Goal: Book appointment/travel/reservation

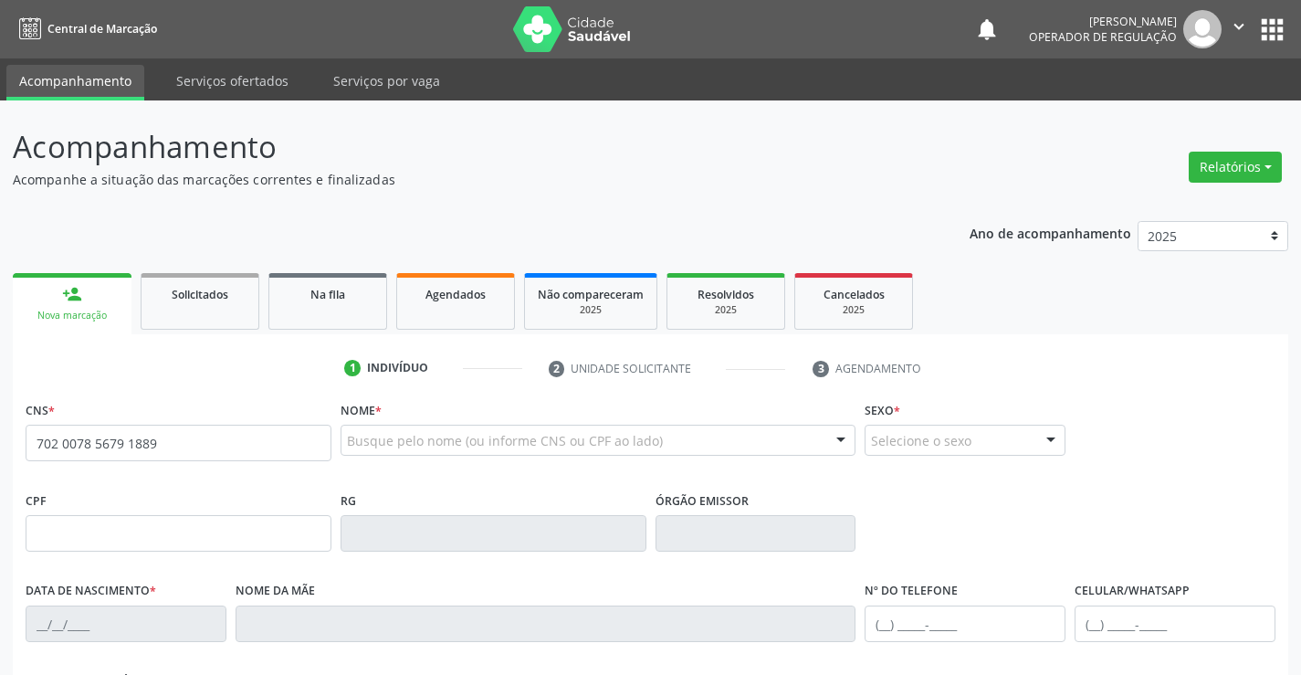
type input "702 0078 5679 1889"
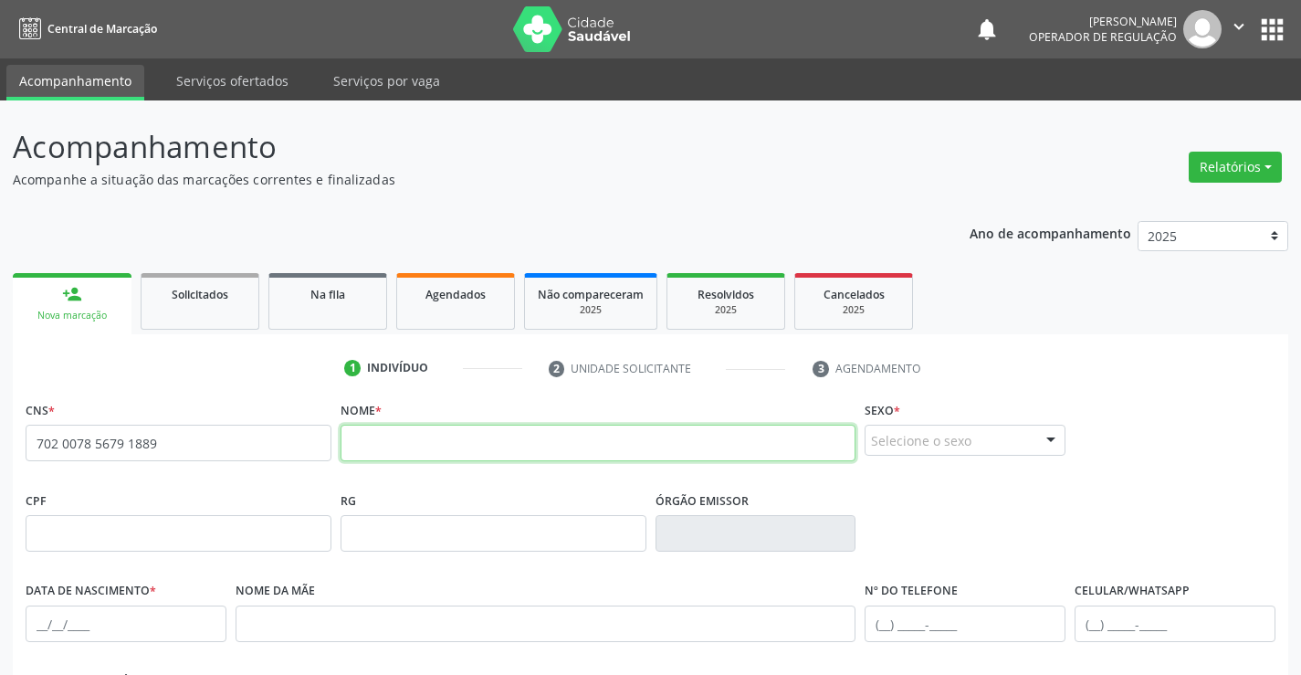
click at [416, 447] on input "text" at bounding box center [599, 443] width 516 height 37
type input "l"
type input "[PERSON_NAME]"
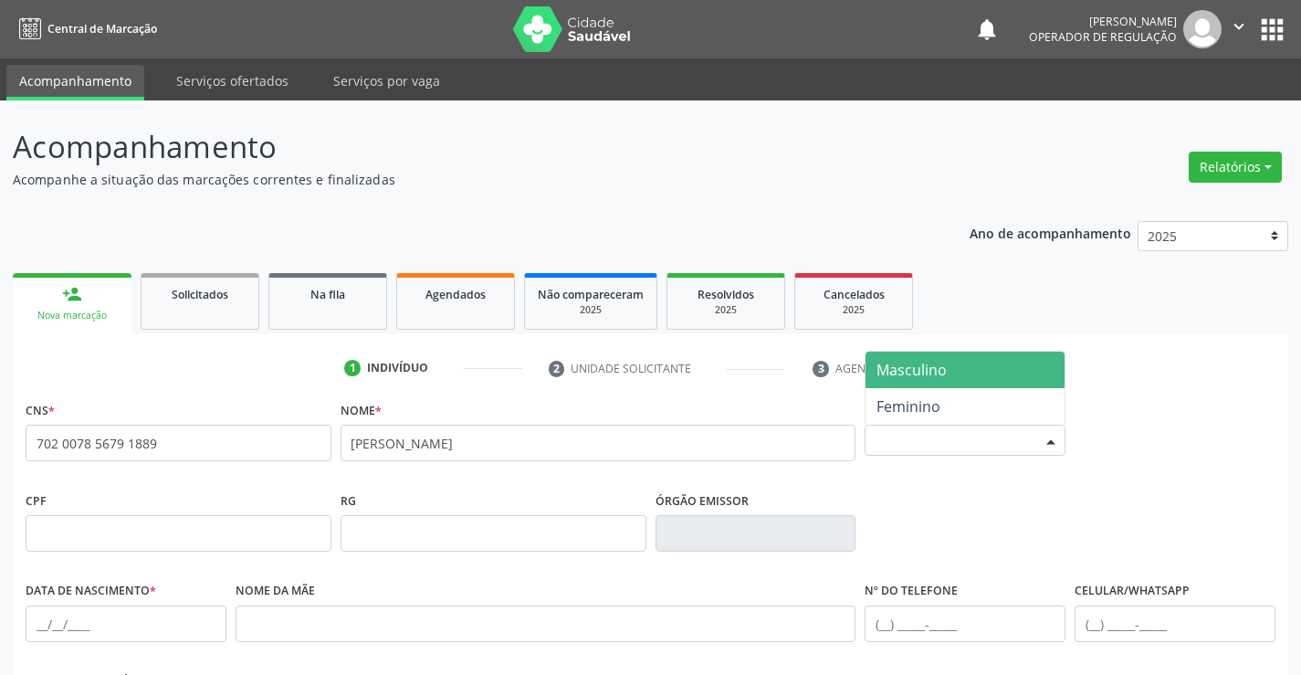
click at [1041, 436] on div at bounding box center [1050, 441] width 27 height 31
click at [932, 374] on span "Masculino" at bounding box center [912, 370] width 70 height 20
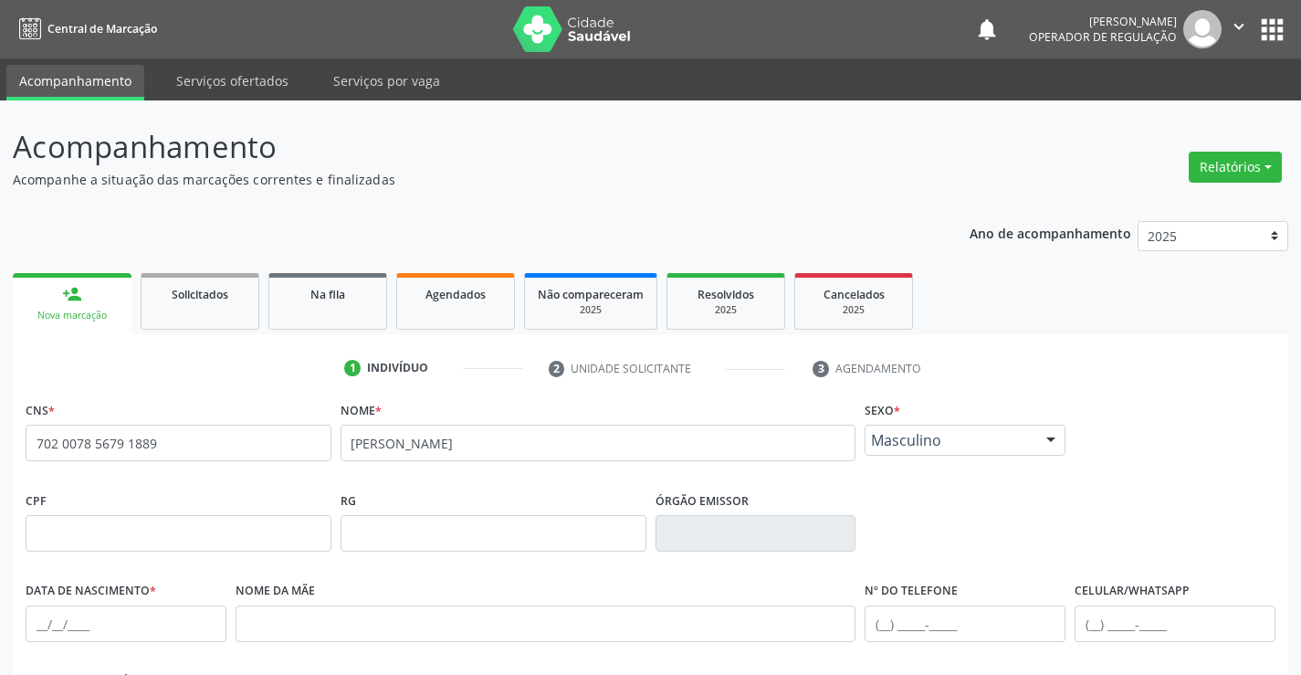
scroll to position [315, 0]
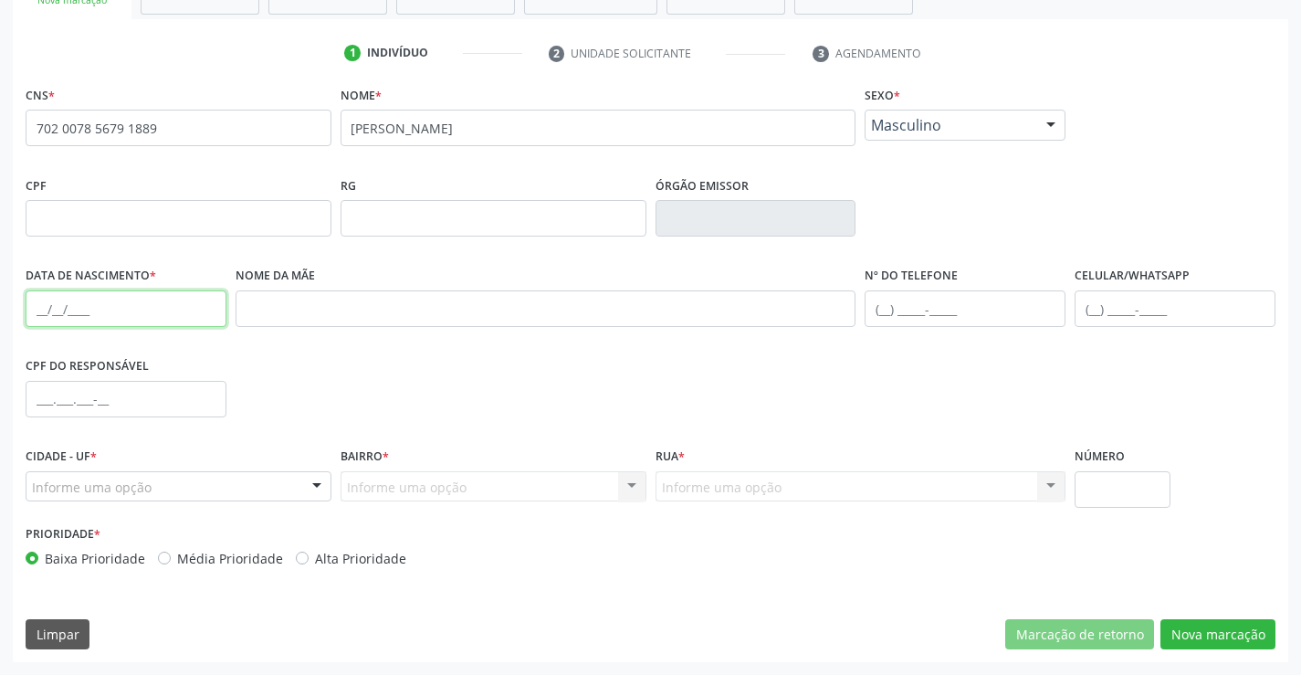
click at [46, 301] on input "text" at bounding box center [126, 308] width 201 height 37
type input "1[DATE]"
click at [880, 310] on input "text" at bounding box center [965, 308] width 201 height 37
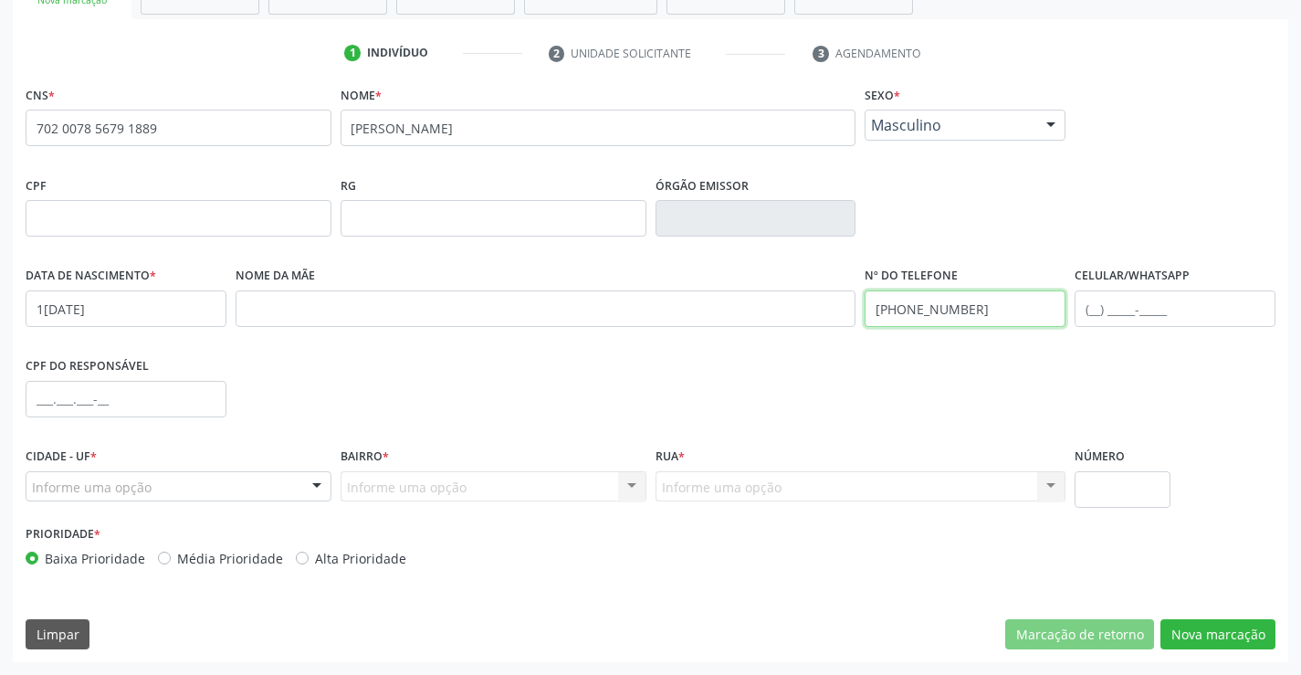
type input "[PHONE_NUMBER]"
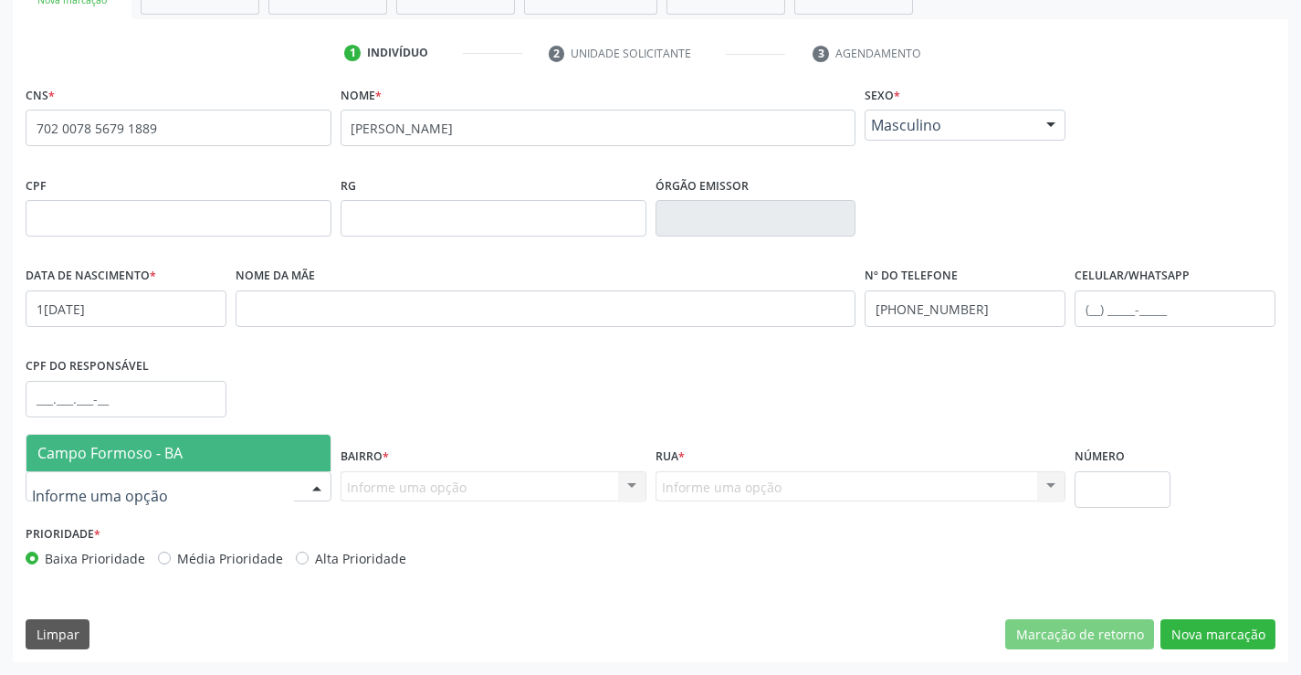
click at [321, 478] on div at bounding box center [316, 487] width 27 height 31
click at [243, 444] on span "Campo Formoso - BA" at bounding box center [178, 453] width 304 height 37
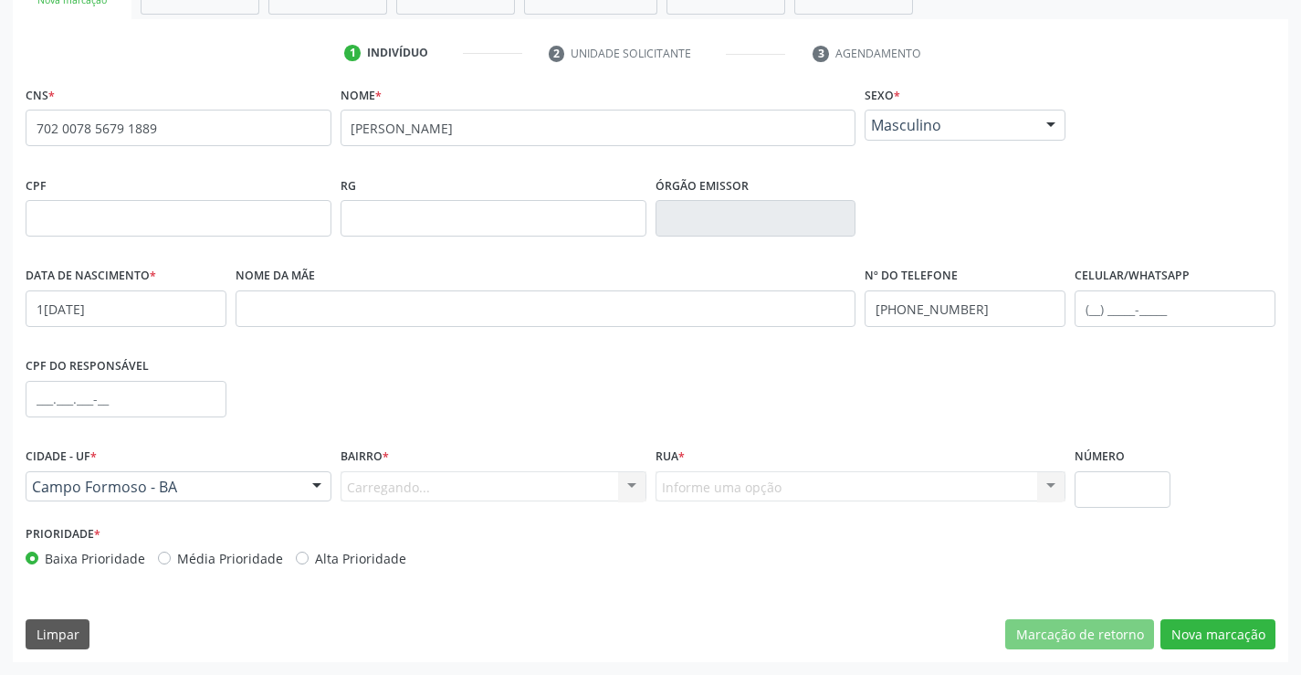
click at [635, 489] on div "Carregando... Nenhum resultado encontrado para: " " Nenhuma opção encontrada. D…" at bounding box center [494, 486] width 306 height 31
click at [632, 490] on div at bounding box center [631, 487] width 27 height 31
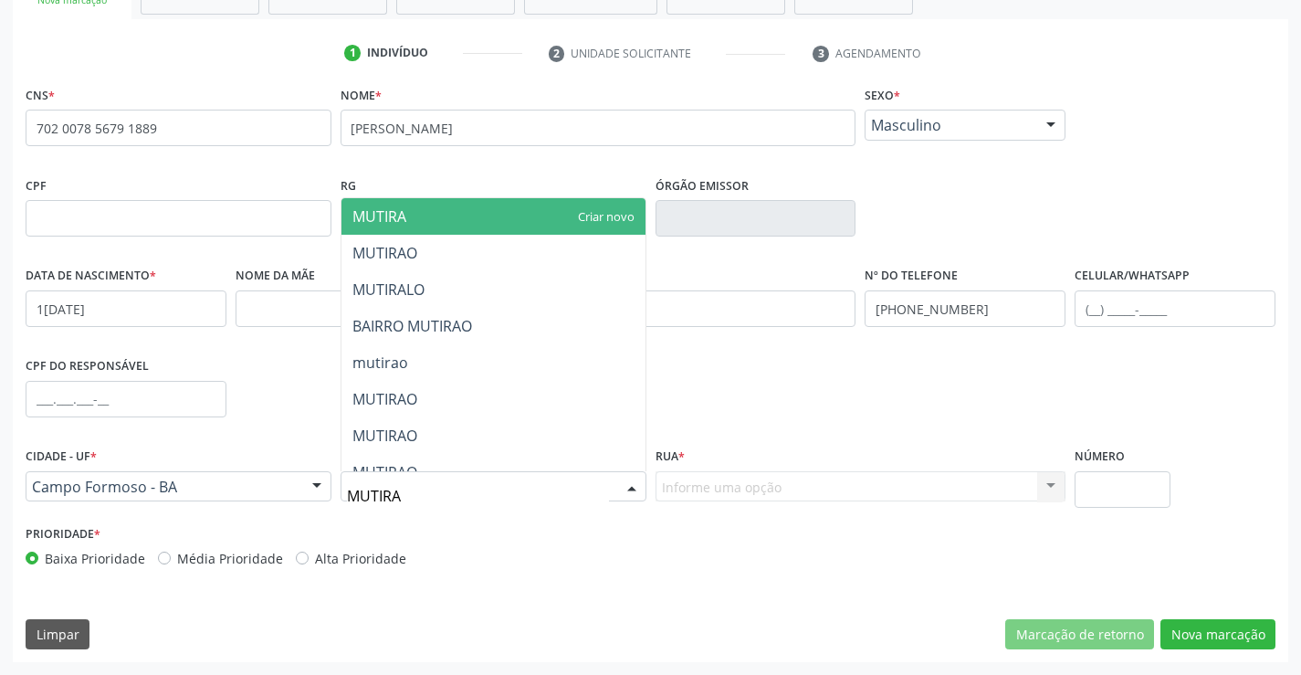
type input "MUTIRAO"
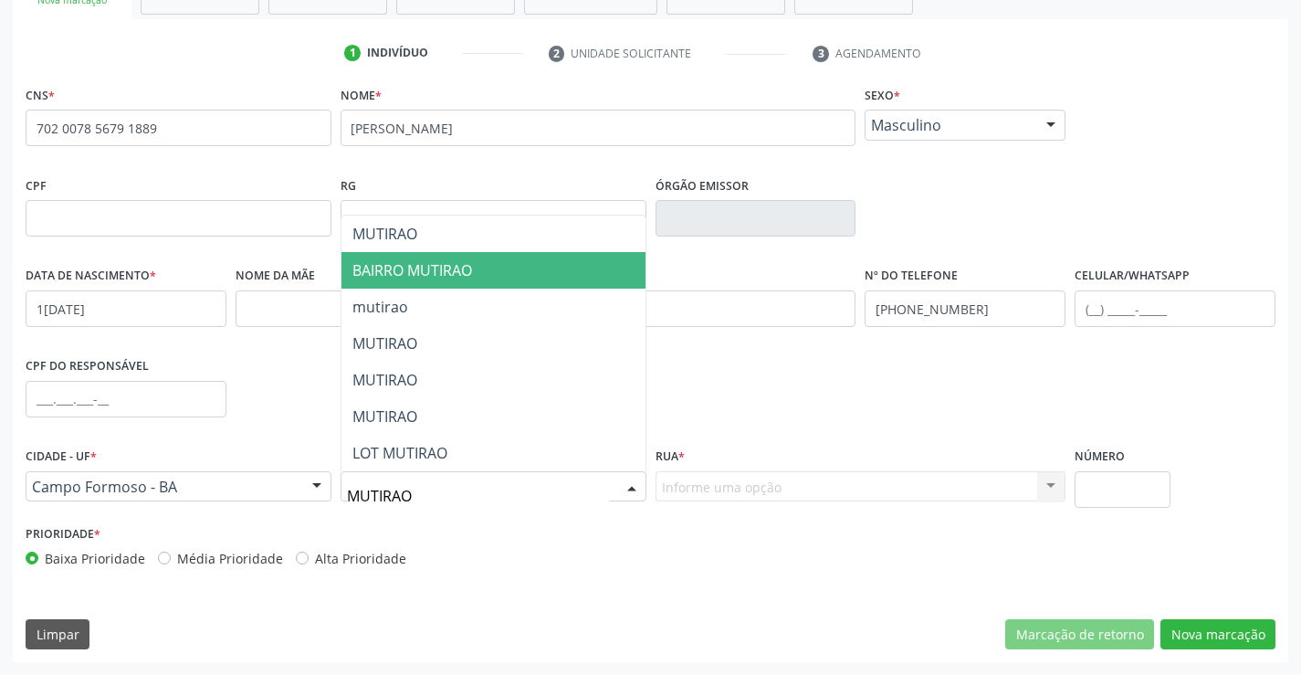
click at [475, 266] on span "BAIRRO MUTIRAO" at bounding box center [494, 270] width 304 height 37
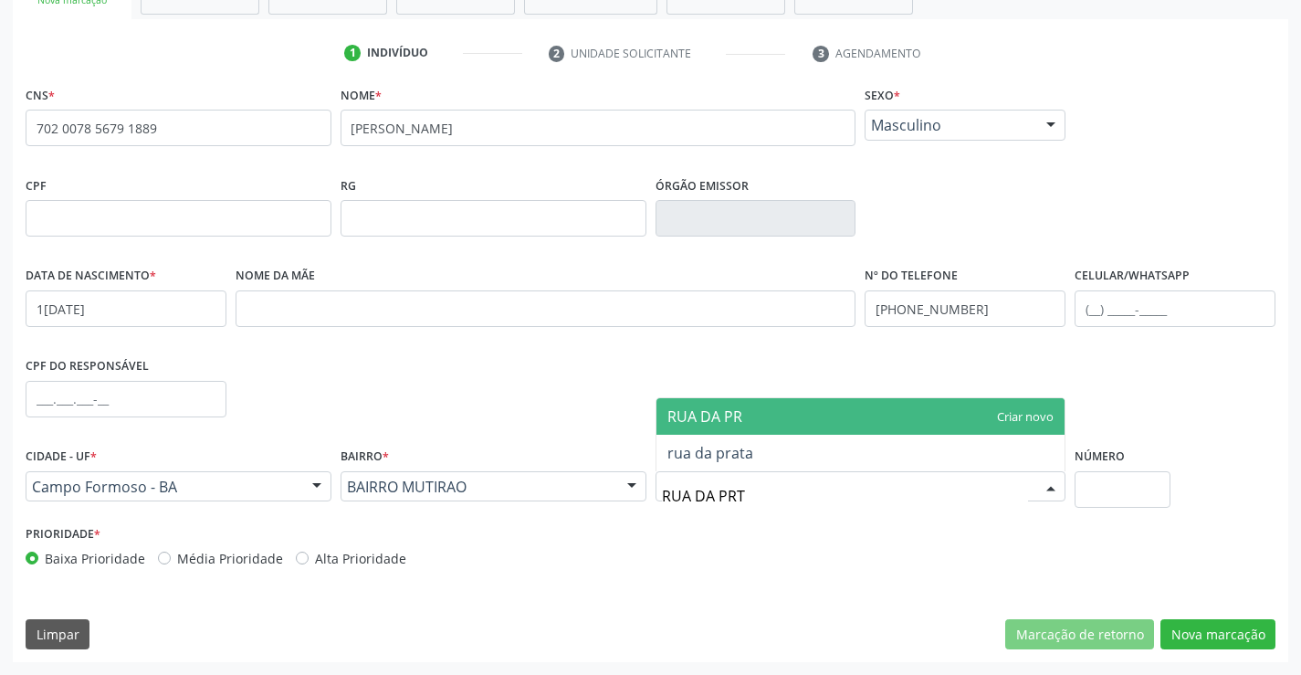
type input "RUA DA PRTA"
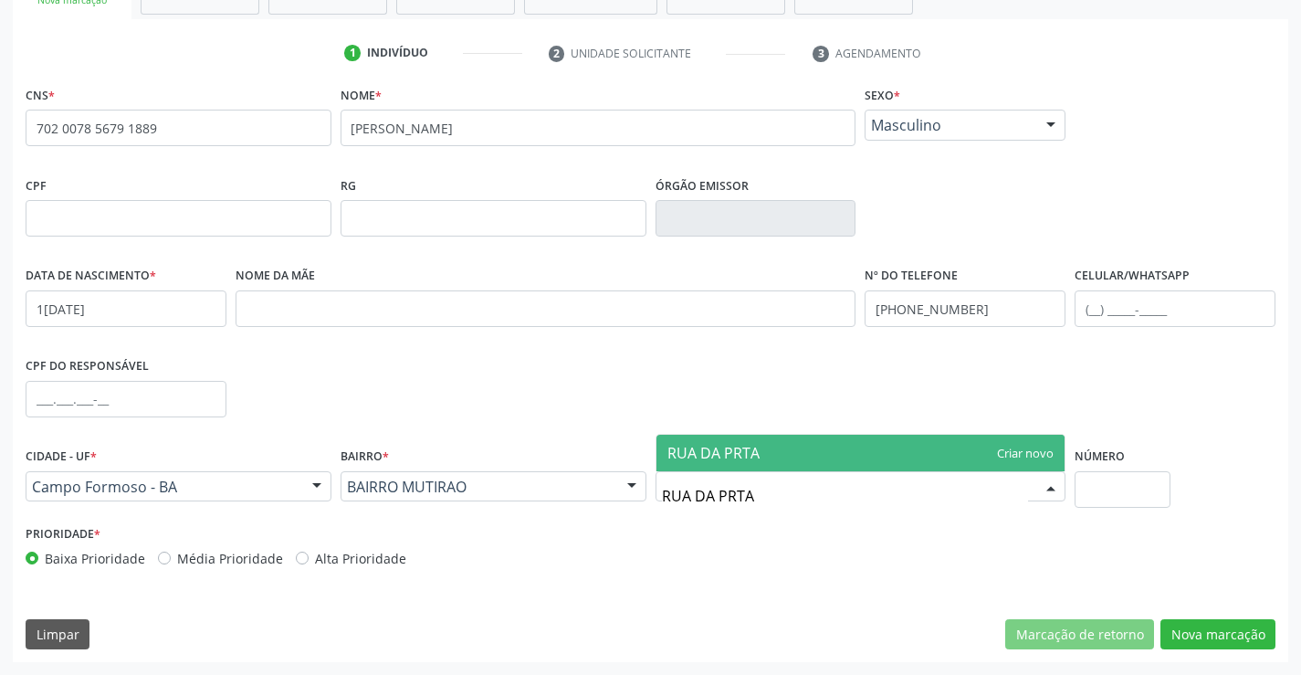
click at [1020, 447] on span "RUA DA PRTA" at bounding box center [861, 453] width 409 height 37
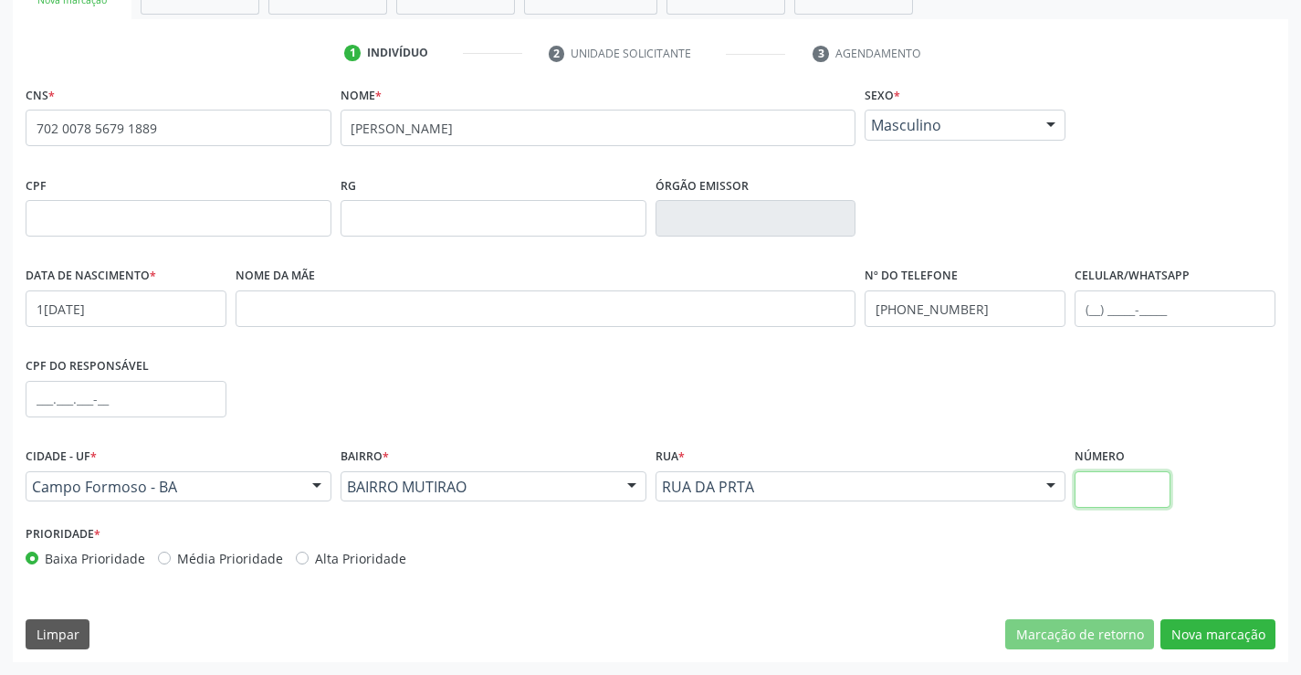
click at [1105, 477] on input "text" at bounding box center [1123, 489] width 96 height 37
type input "S/N"
click at [1190, 626] on button "Nova marcação" at bounding box center [1218, 634] width 115 height 31
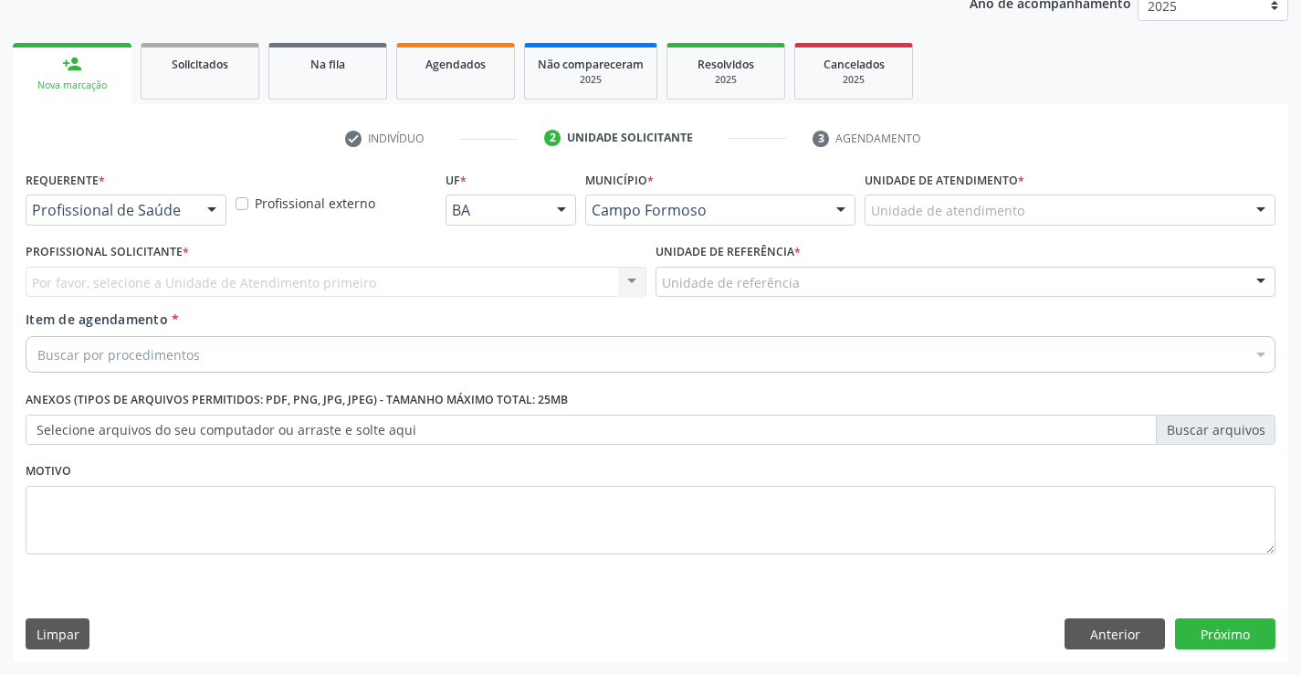
click at [201, 209] on div at bounding box center [211, 210] width 27 height 31
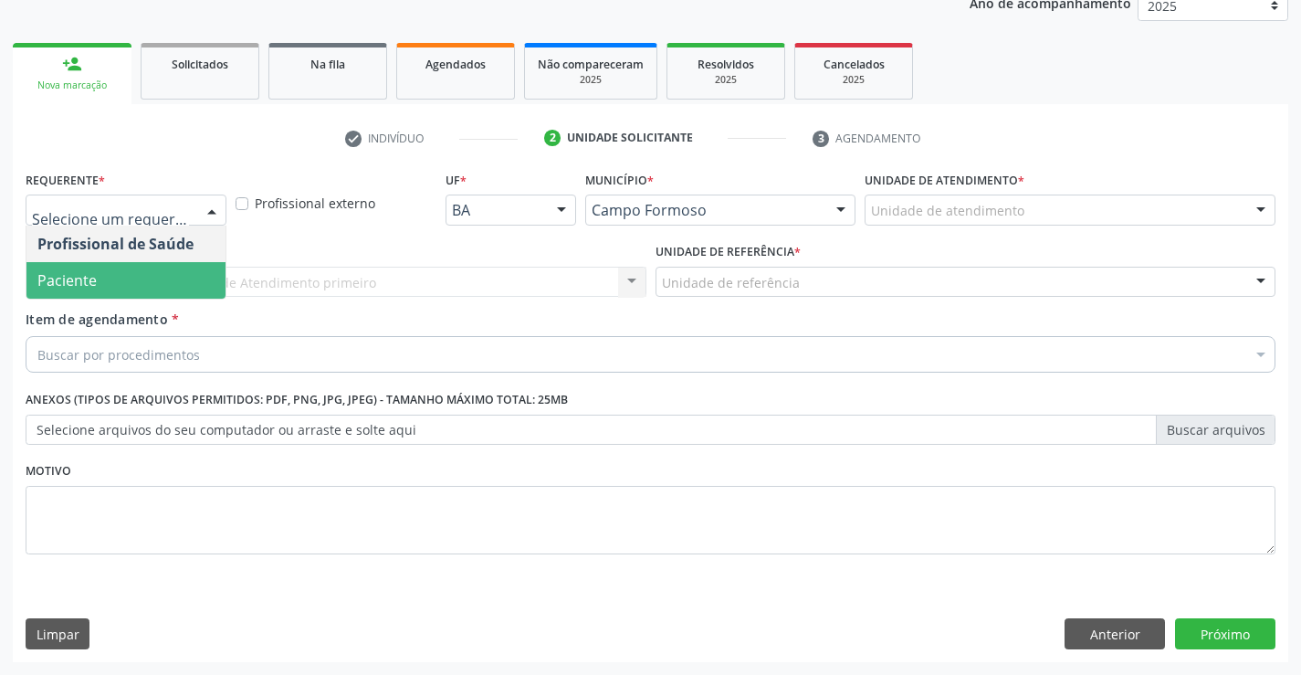
click at [121, 280] on span "Paciente" at bounding box center [125, 280] width 199 height 37
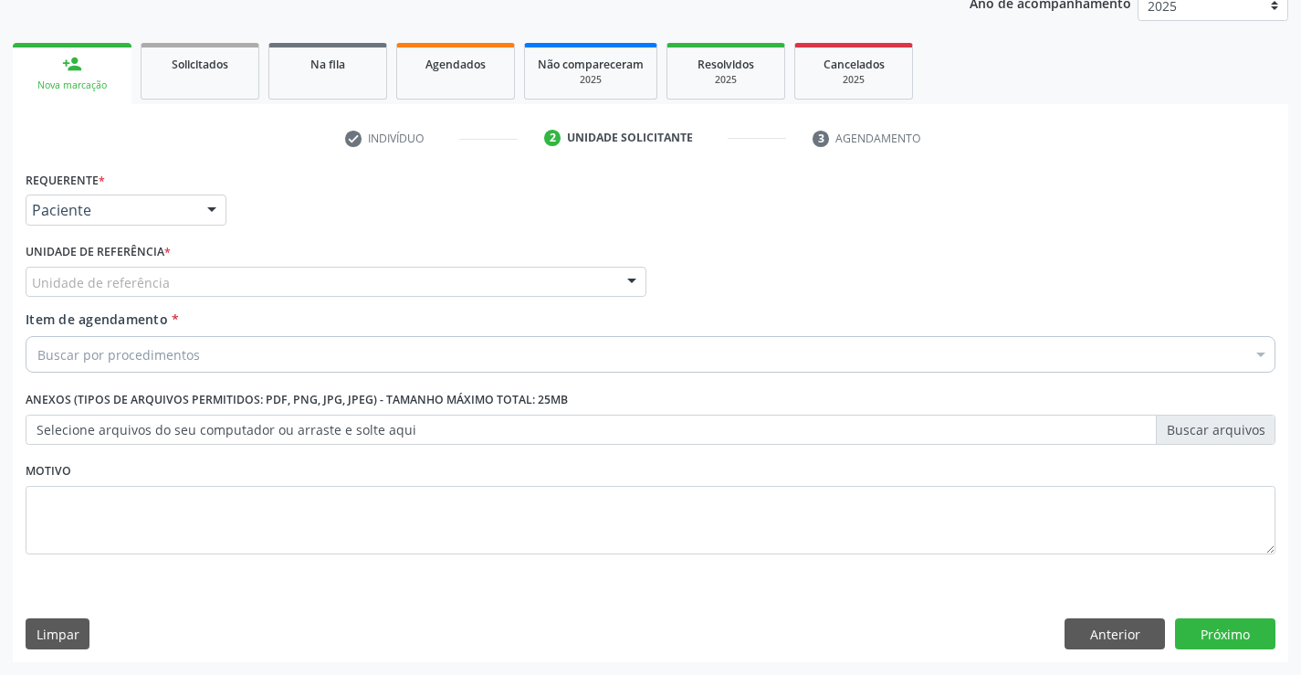
click at [625, 274] on div at bounding box center [631, 283] width 27 height 31
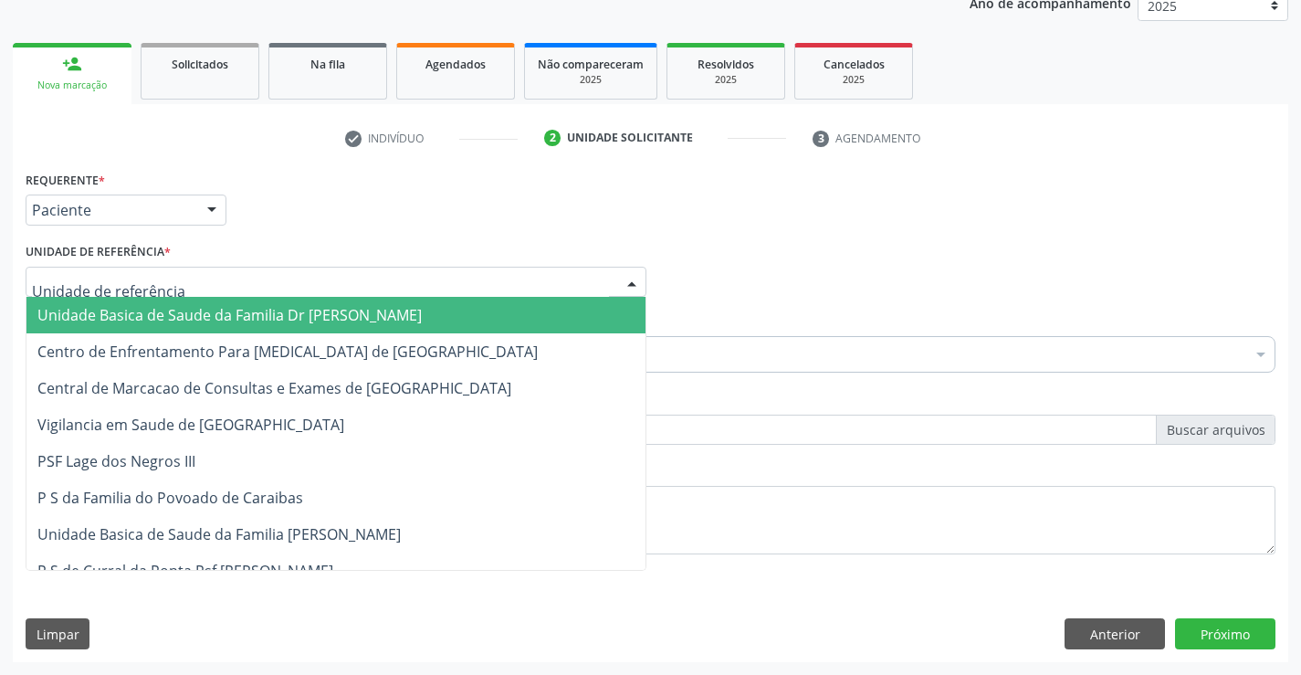
click at [410, 312] on span "Unidade Basica de Saude da Familia Dr [PERSON_NAME]" at bounding box center [335, 315] width 619 height 37
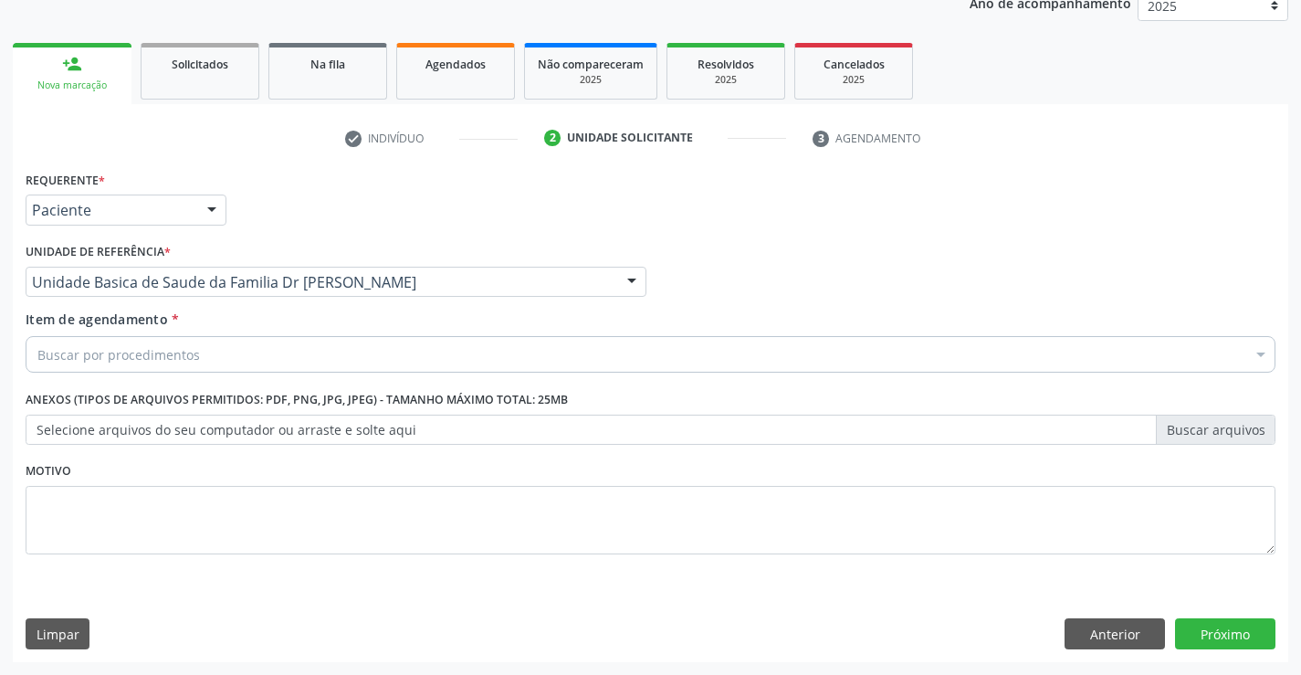
click at [296, 354] on div "Buscar por procedimentos" at bounding box center [651, 354] width 1250 height 37
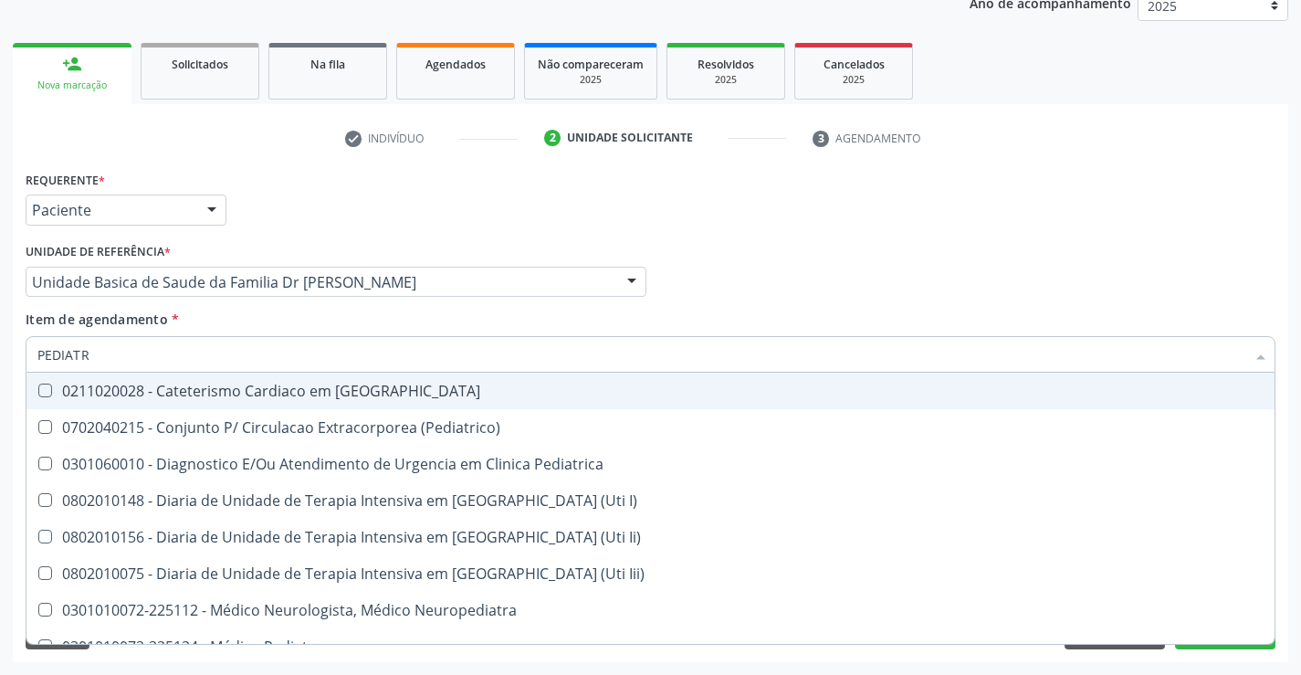
type input "PEDIATRA"
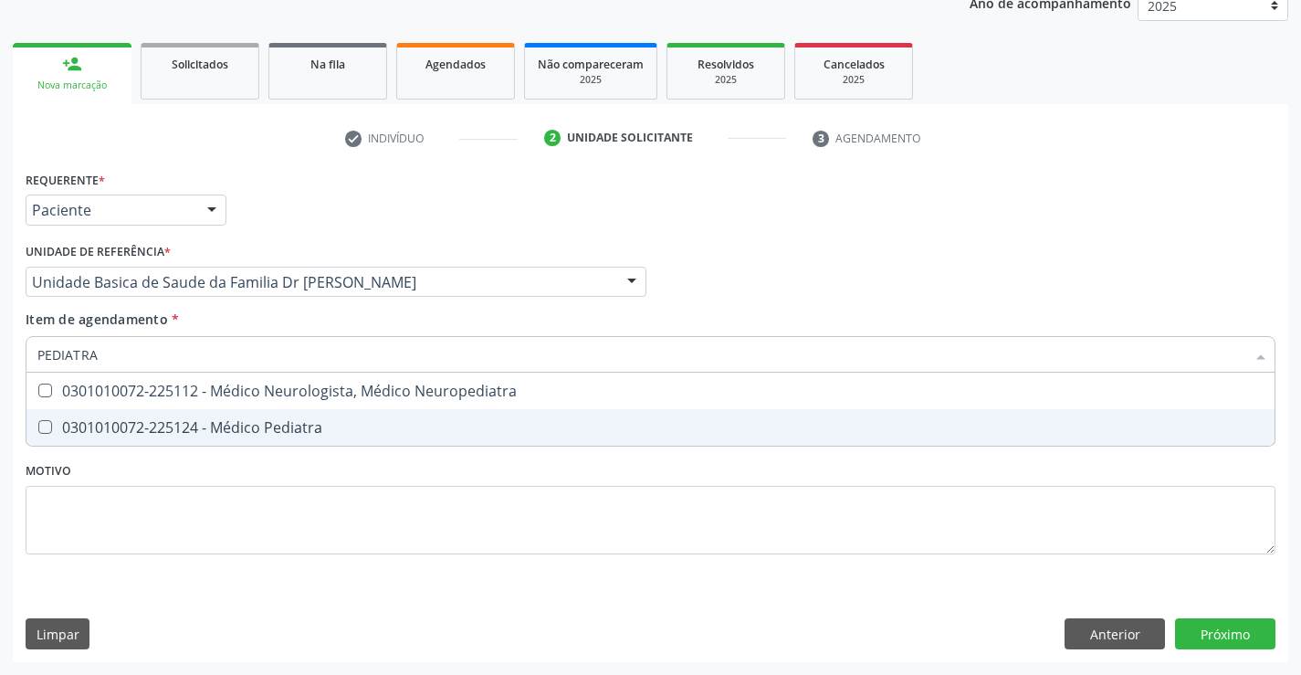
click at [264, 428] on div "0301010072-225124 - Médico Pediatra" at bounding box center [650, 427] width 1226 height 15
checkbox Pediatra "true"
click at [268, 501] on div "Requerente * Paciente Profissional de Saúde Paciente Nenhum resultado encontrad…" at bounding box center [651, 373] width 1250 height 414
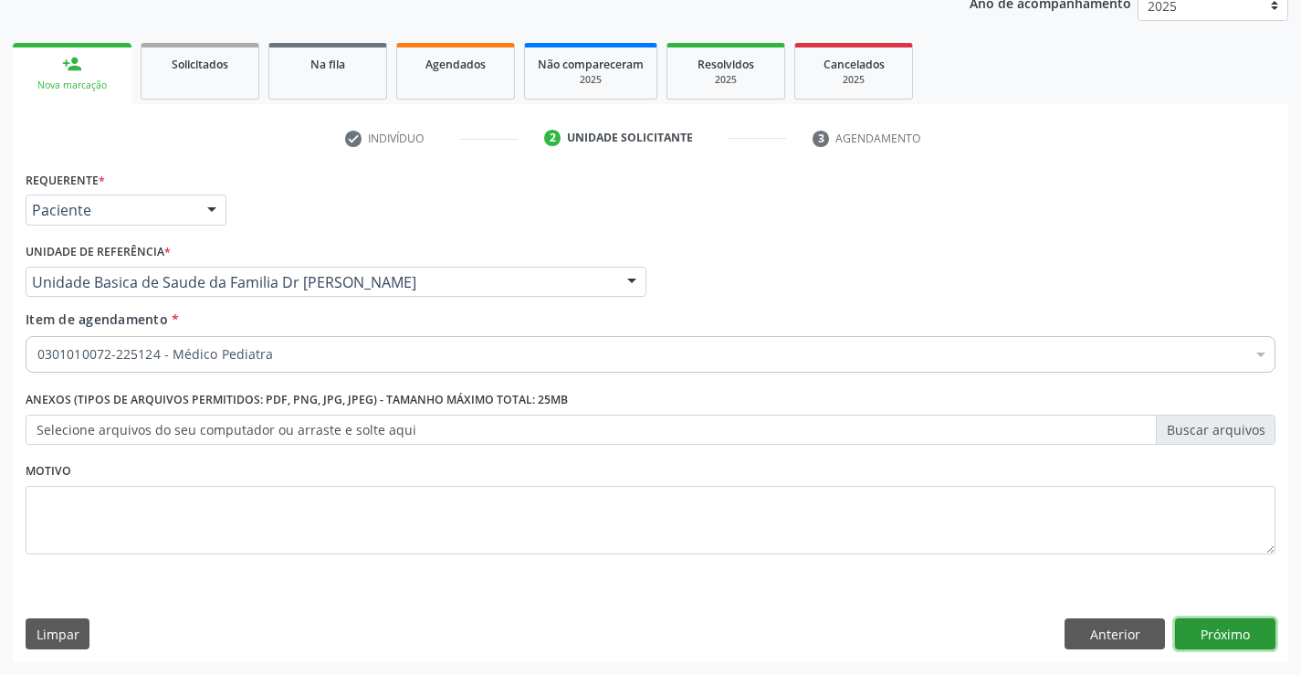
click at [1238, 640] on button "Próximo" at bounding box center [1225, 633] width 100 height 31
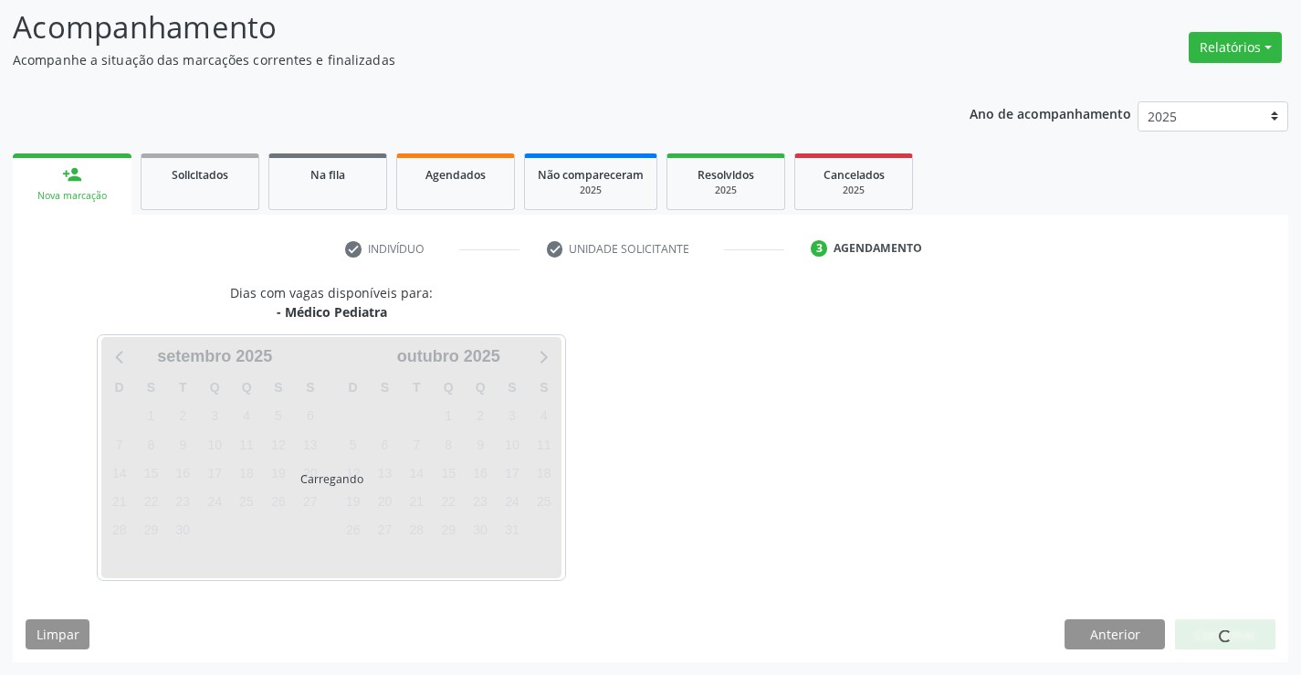
scroll to position [120, 0]
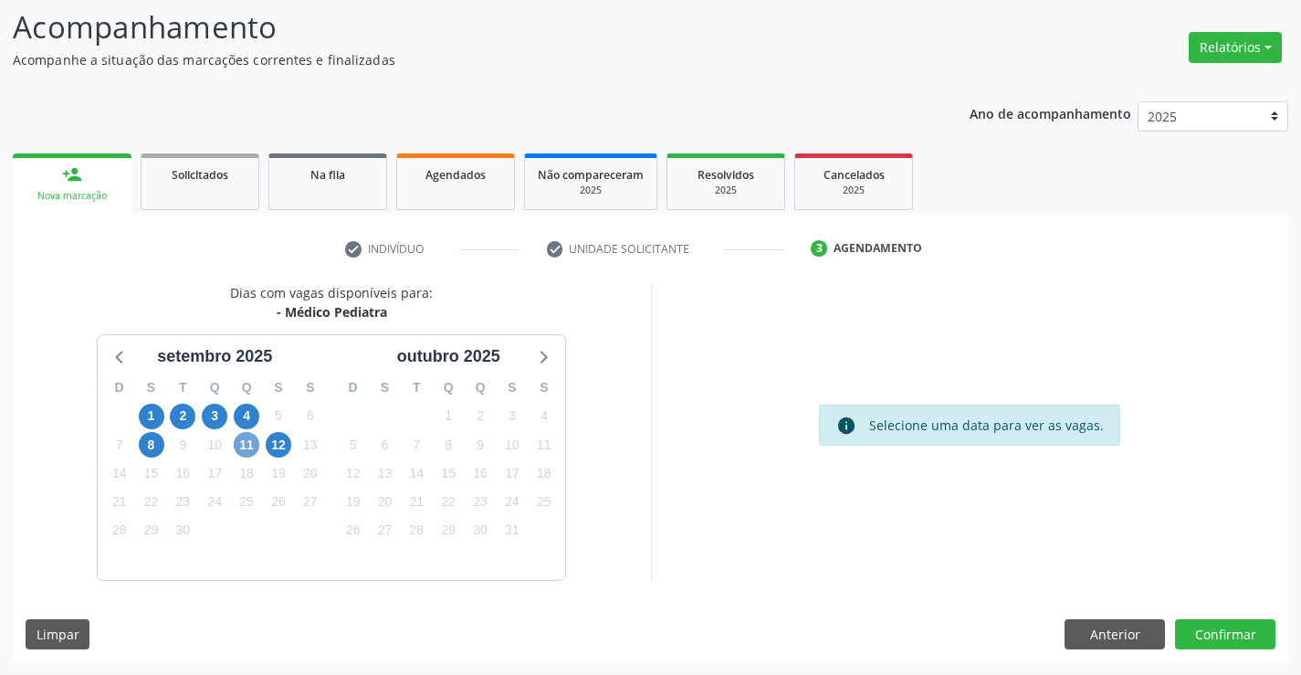
click at [248, 447] on span "11" at bounding box center [247, 445] width 26 height 26
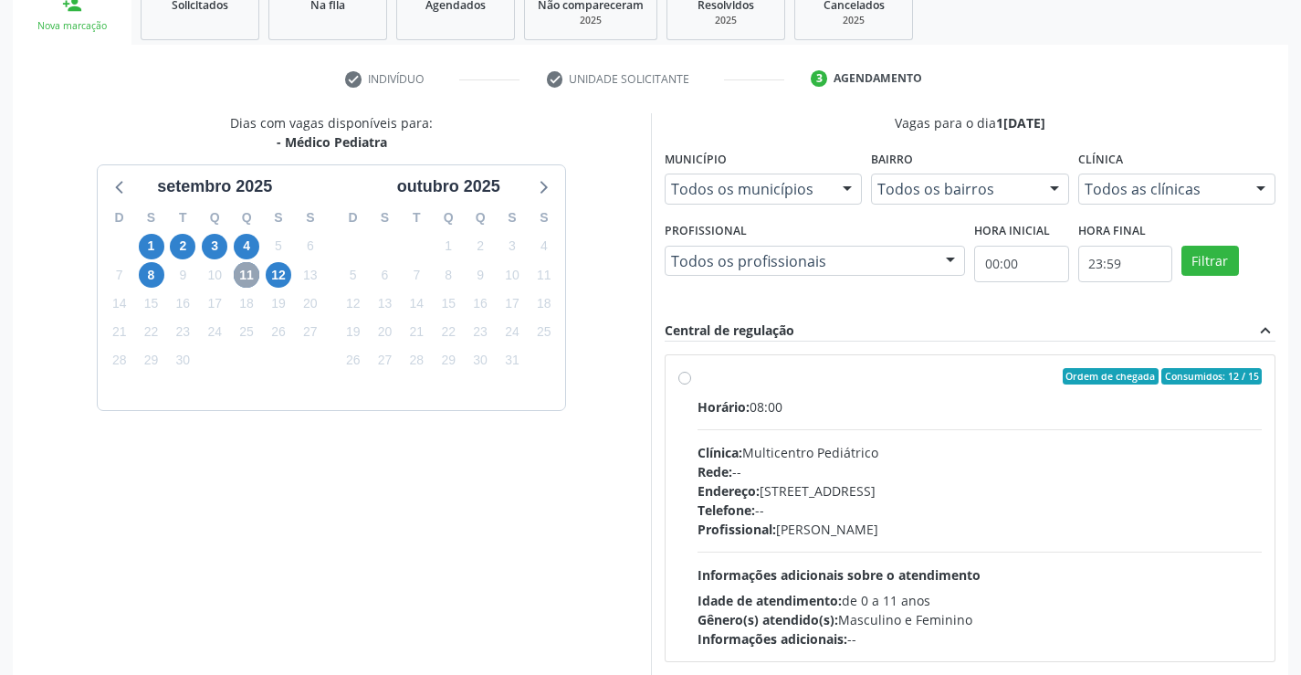
scroll to position [384, 0]
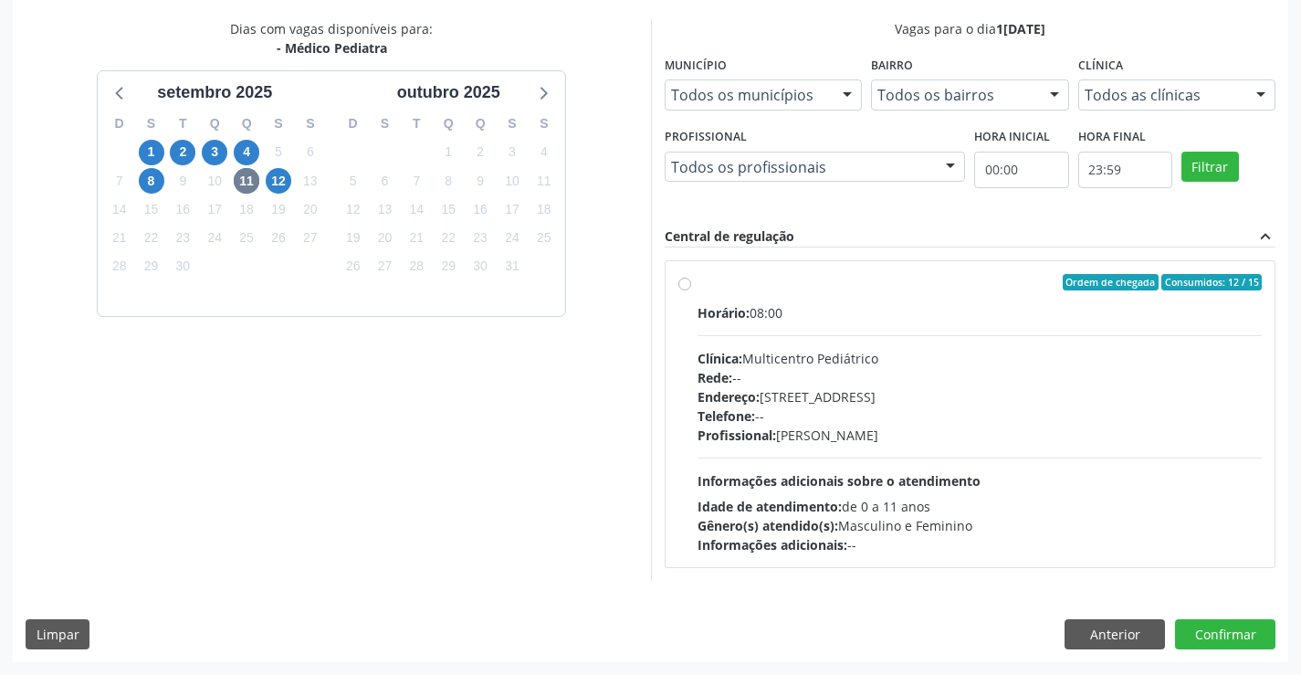
click at [698, 287] on label "Ordem de chegada Consumidos: 12 / 15 Horário: 08:00 Clínica: Multicentro Pediát…" at bounding box center [980, 414] width 565 height 280
click at [683, 287] on input "Ordem de chegada Consumidos: 12 / 15 Horário: 08:00 Clínica: Multicentro Pediát…" at bounding box center [684, 282] width 13 height 16
radio input "true"
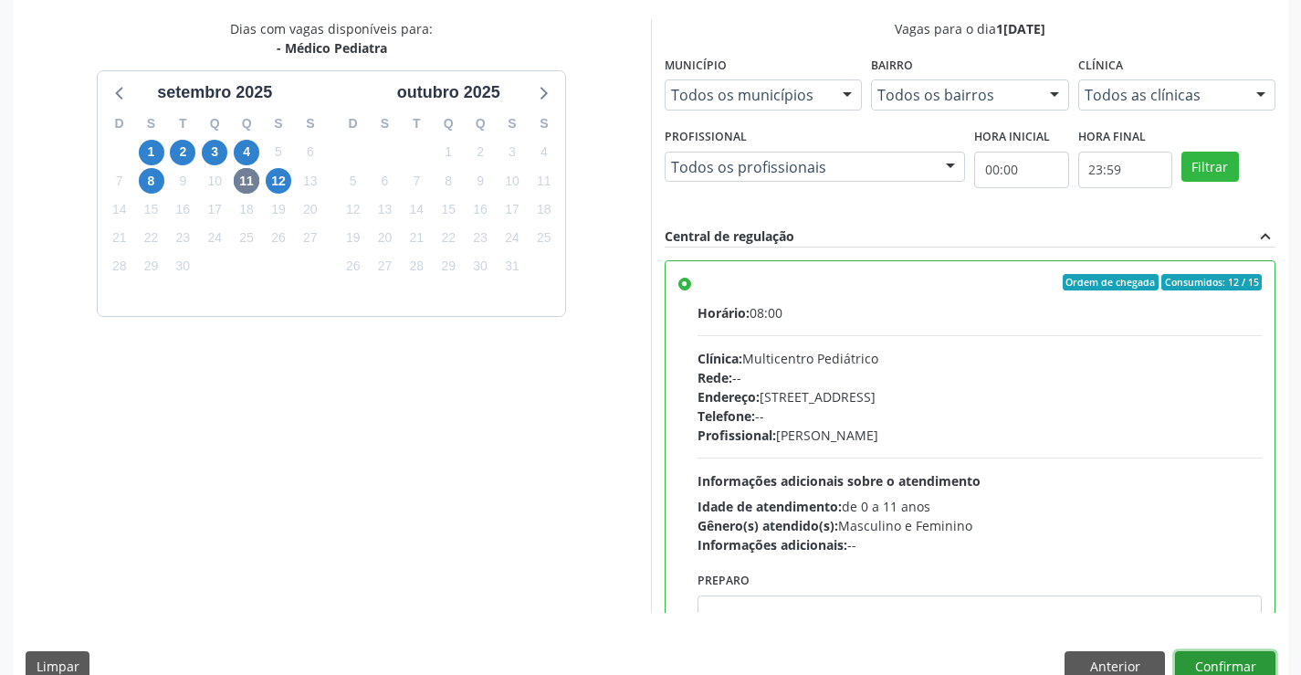
click at [1234, 657] on button "Confirmar" at bounding box center [1225, 666] width 100 height 31
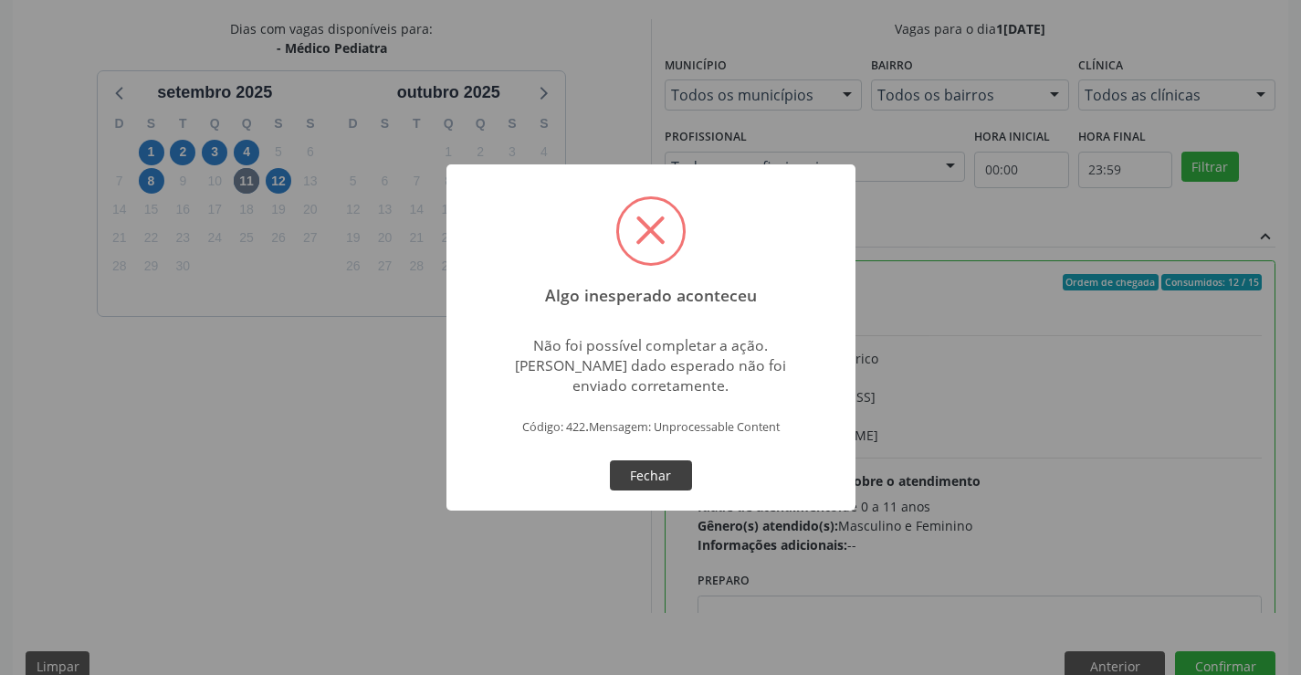
click at [624, 468] on button "Fechar" at bounding box center [651, 475] width 82 height 31
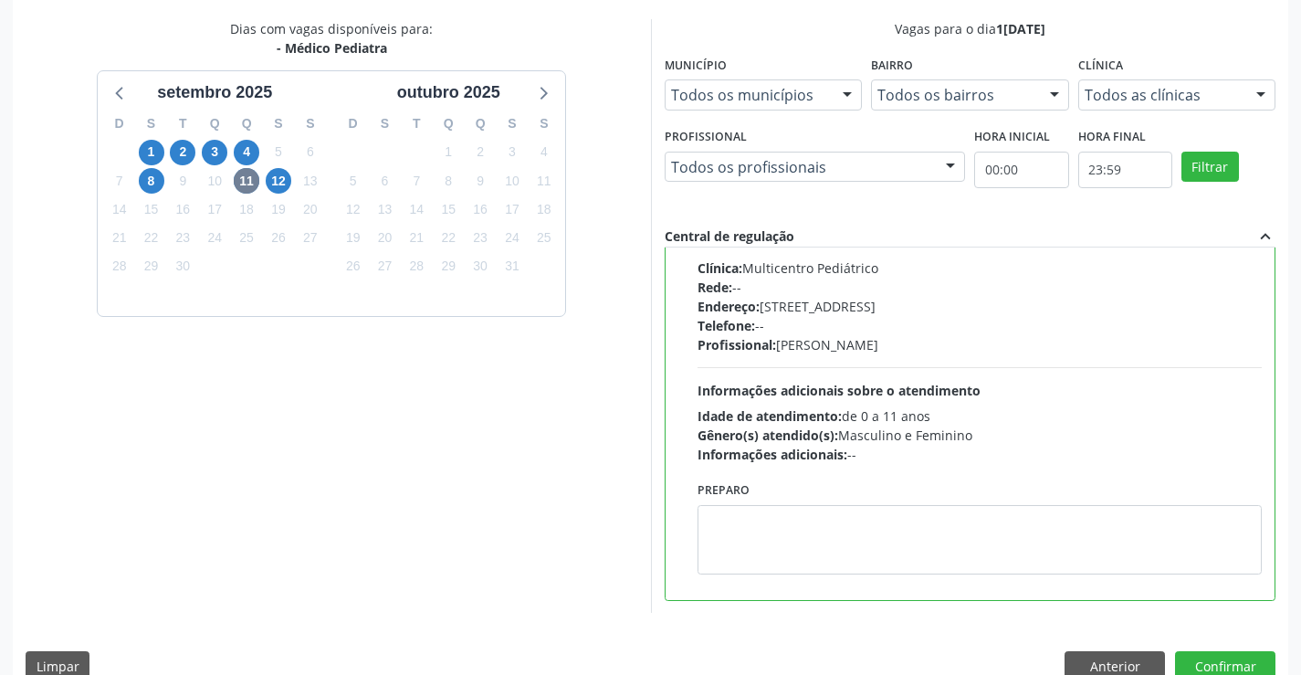
scroll to position [0, 0]
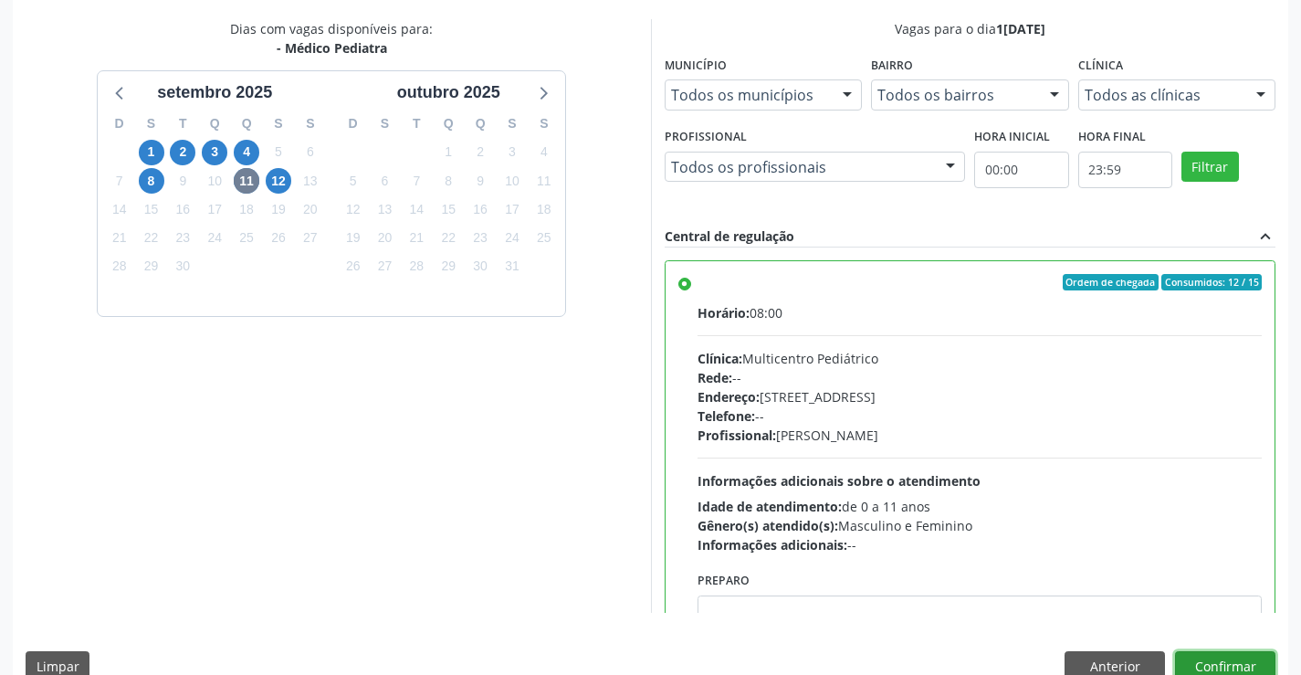
click at [1203, 663] on button "Confirmar" at bounding box center [1225, 666] width 100 height 31
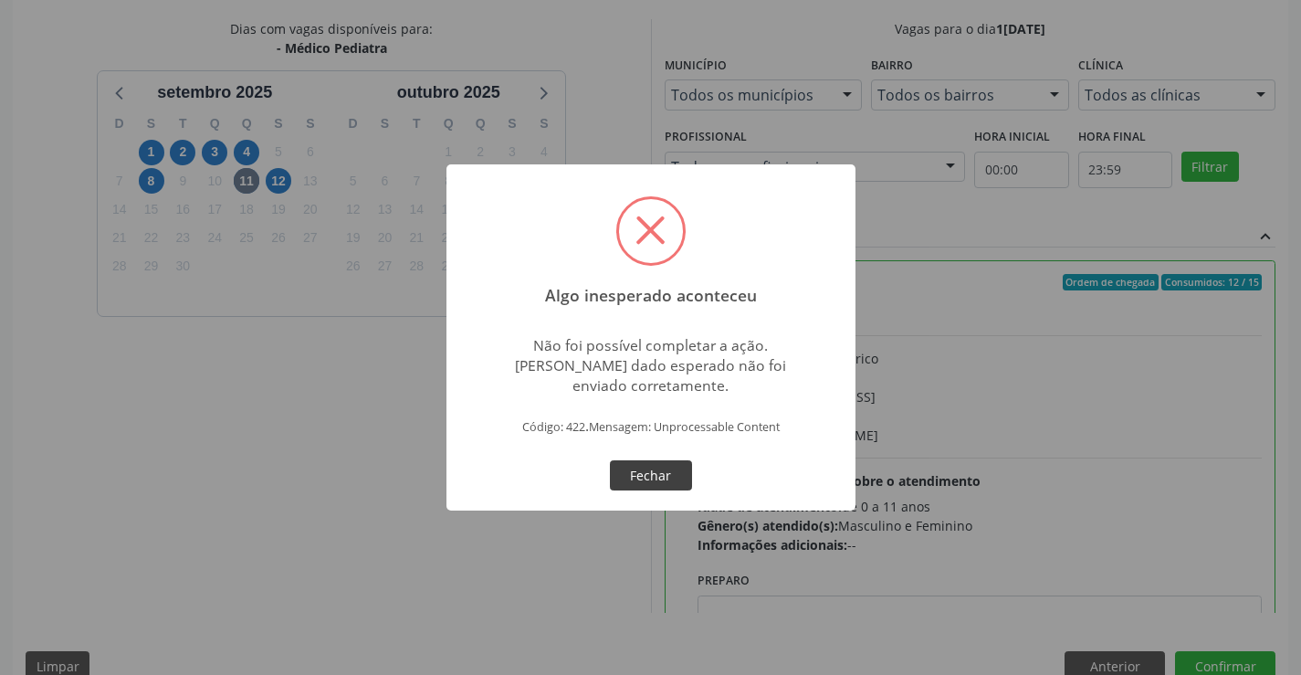
click at [635, 468] on button "Fechar" at bounding box center [651, 475] width 82 height 31
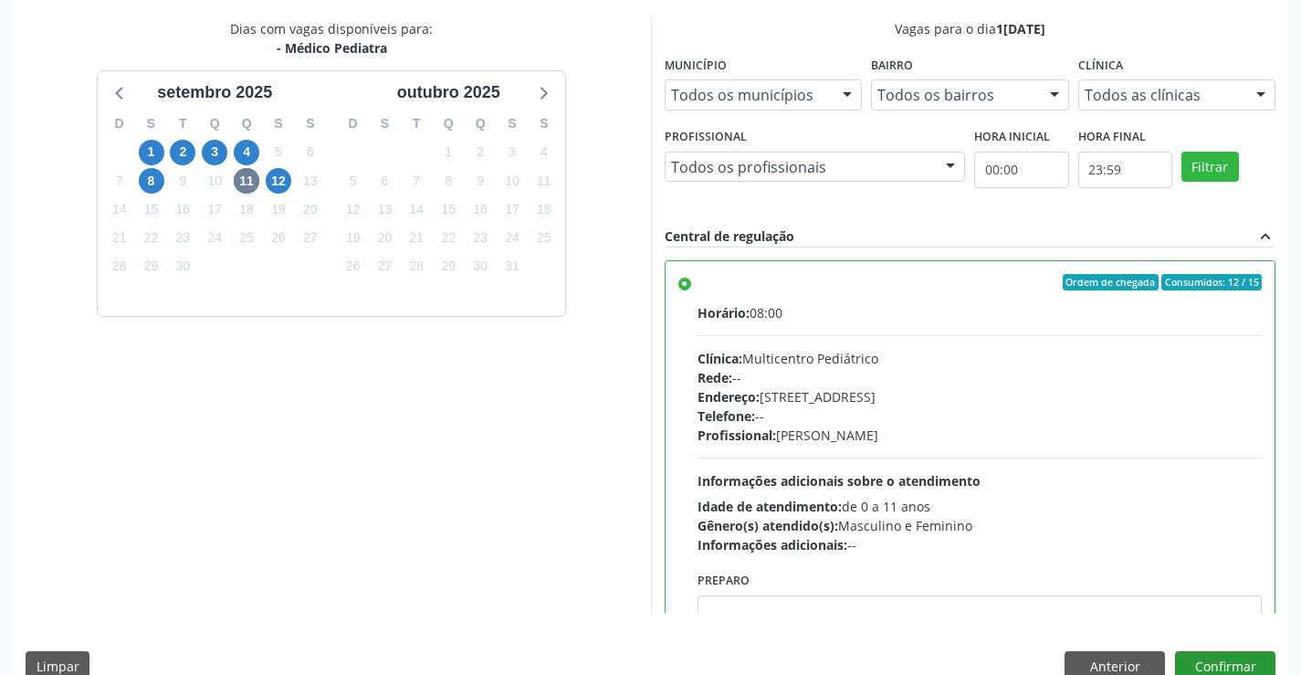
drag, startPoint x: 1206, startPoint y: 646, endPoint x: 1195, endPoint y: 651, distance: 11.9
click at [1205, 647] on div "Dias com vagas disponíveis para: - Médico Pediatra s[DATE] D S T Q Q S S 31 1 2…" at bounding box center [651, 356] width 1276 height 675
click at [1194, 651] on button "Confirmar" at bounding box center [1225, 666] width 100 height 31
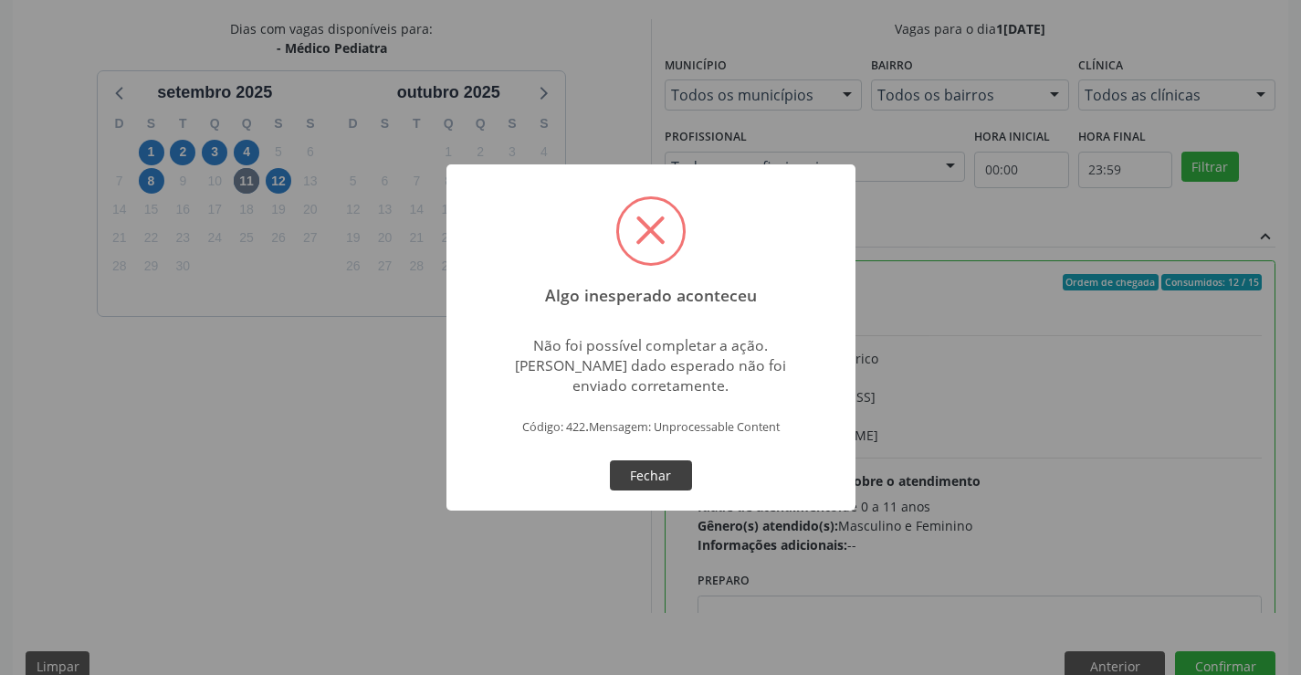
click at [662, 477] on button "Fechar" at bounding box center [651, 475] width 82 height 31
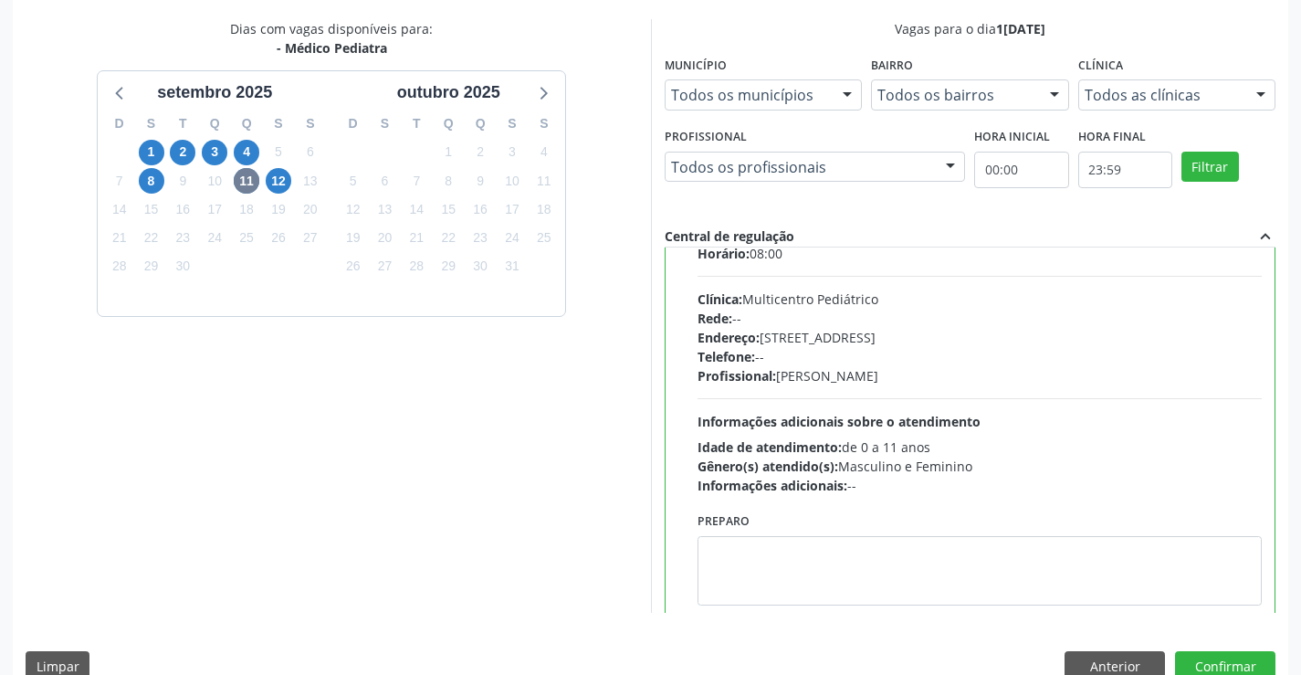
scroll to position [90, 0]
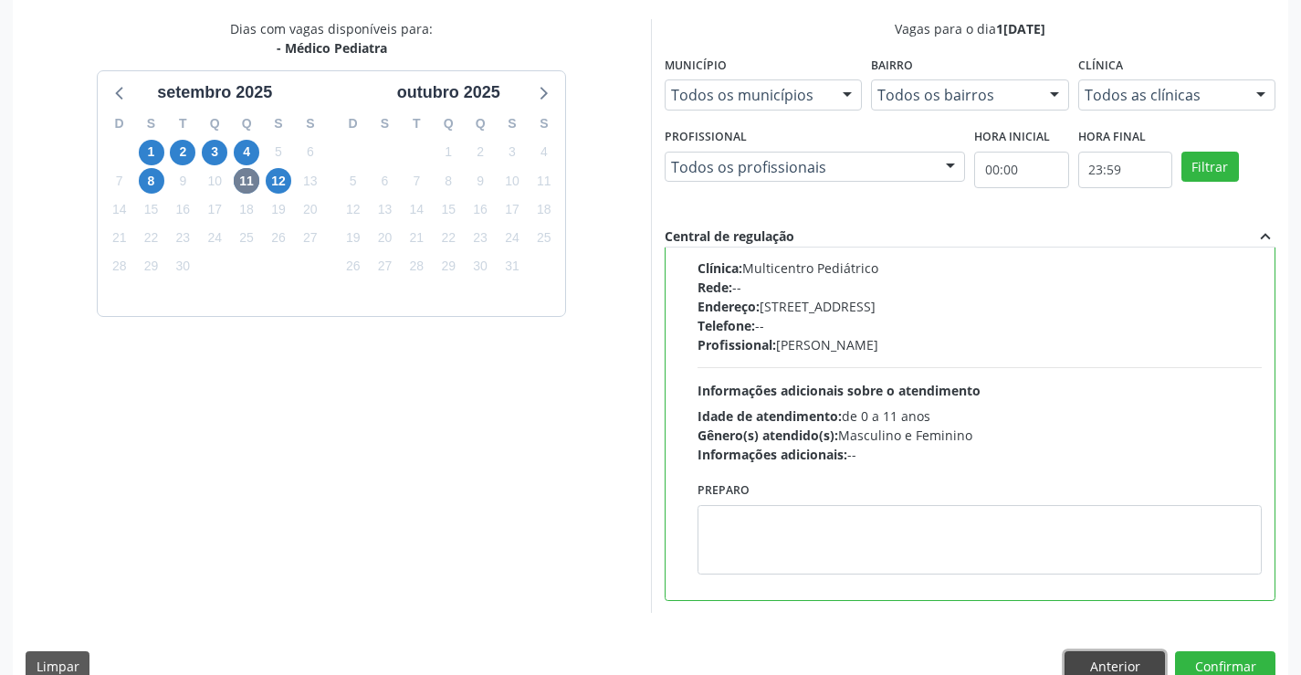
click at [1093, 658] on button "Anterior" at bounding box center [1115, 666] width 100 height 31
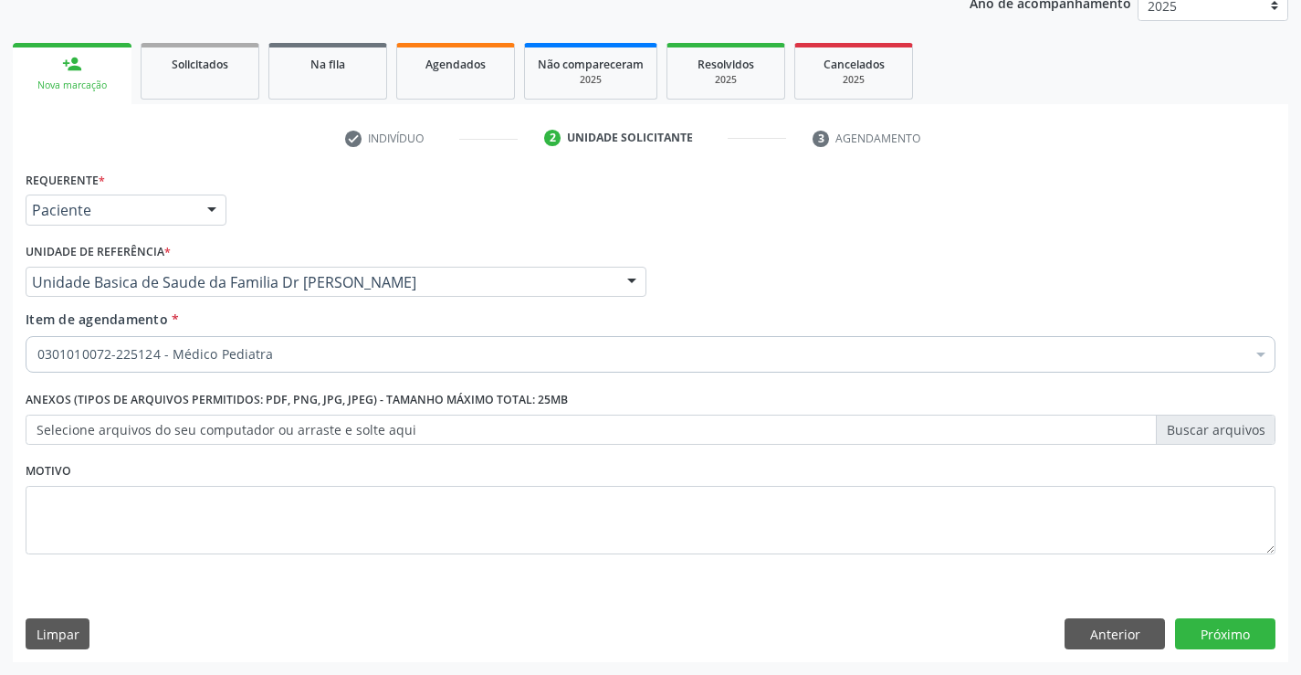
scroll to position [230, 0]
click at [1093, 658] on div "Requerente * Paciente Profissional de Saúde Paciente Nenhum resultado encontrad…" at bounding box center [651, 414] width 1276 height 496
click at [1093, 636] on button "Anterior" at bounding box center [1115, 633] width 100 height 31
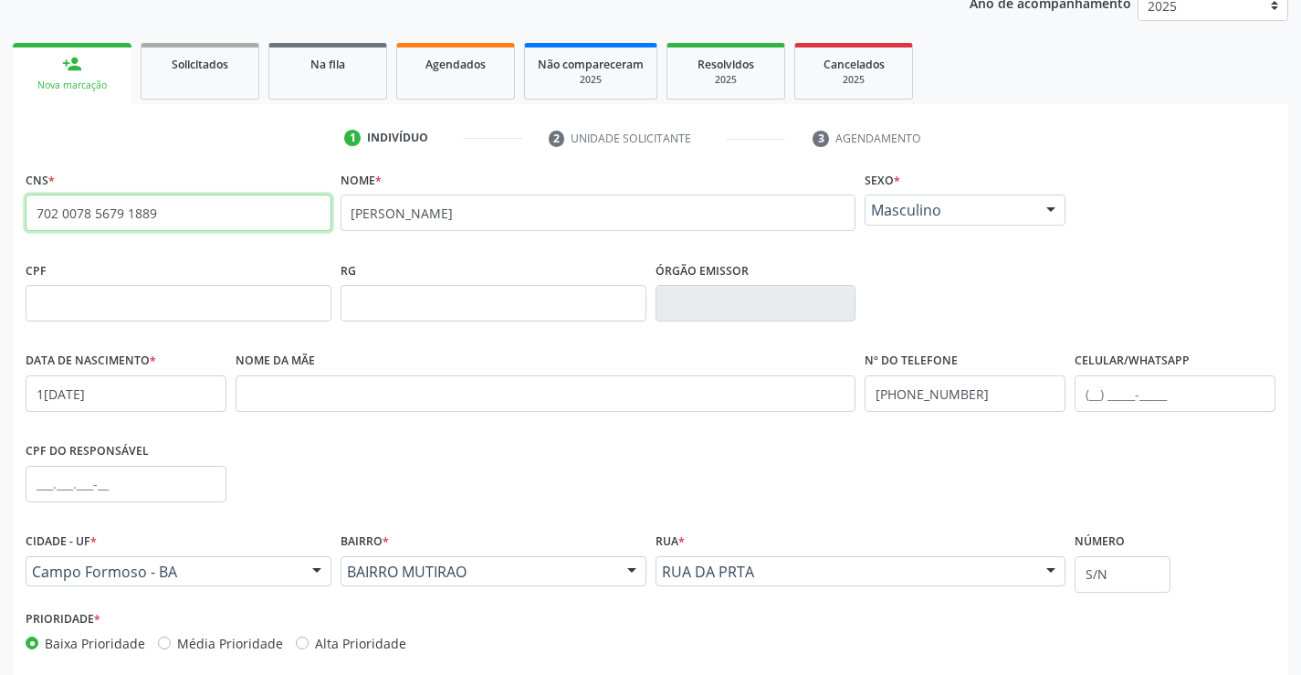
drag, startPoint x: 164, startPoint y: 214, endPoint x: 22, endPoint y: 235, distance: 144.0
click at [22, 235] on div "CNS * 702 0078 5679 1889 none" at bounding box center [178, 211] width 315 height 90
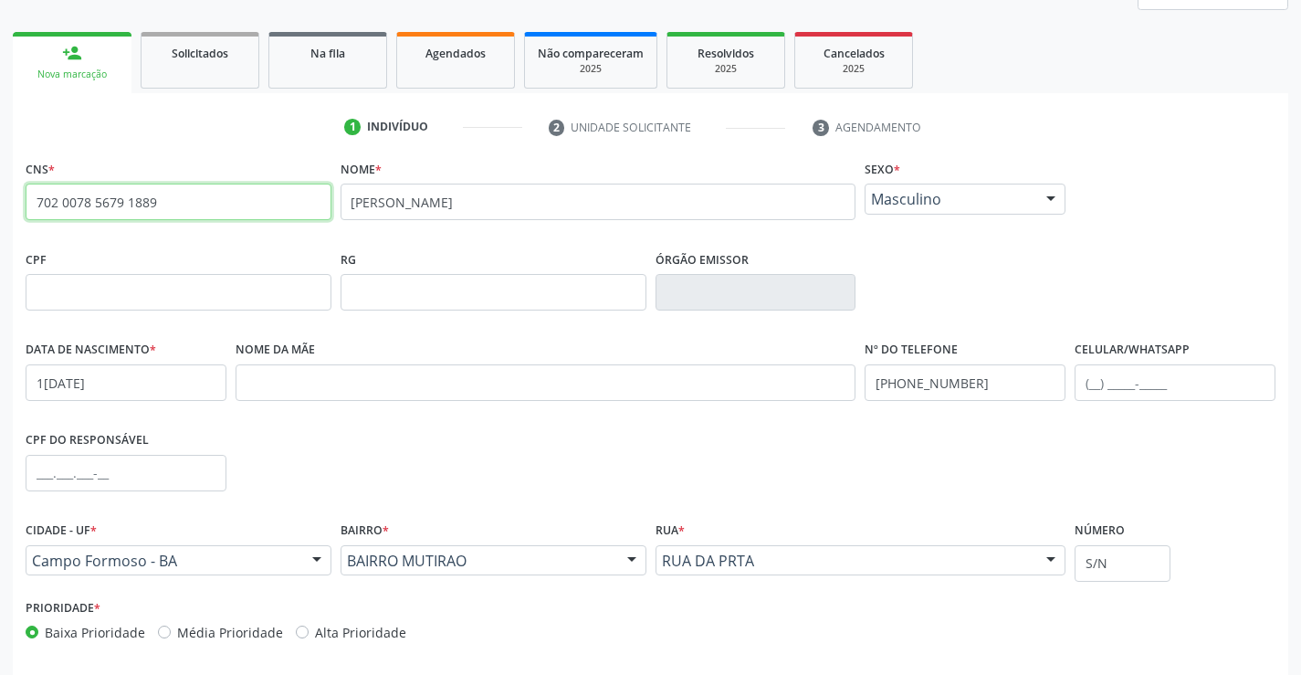
scroll to position [315, 0]
